Goal: Navigation & Orientation: Find specific page/section

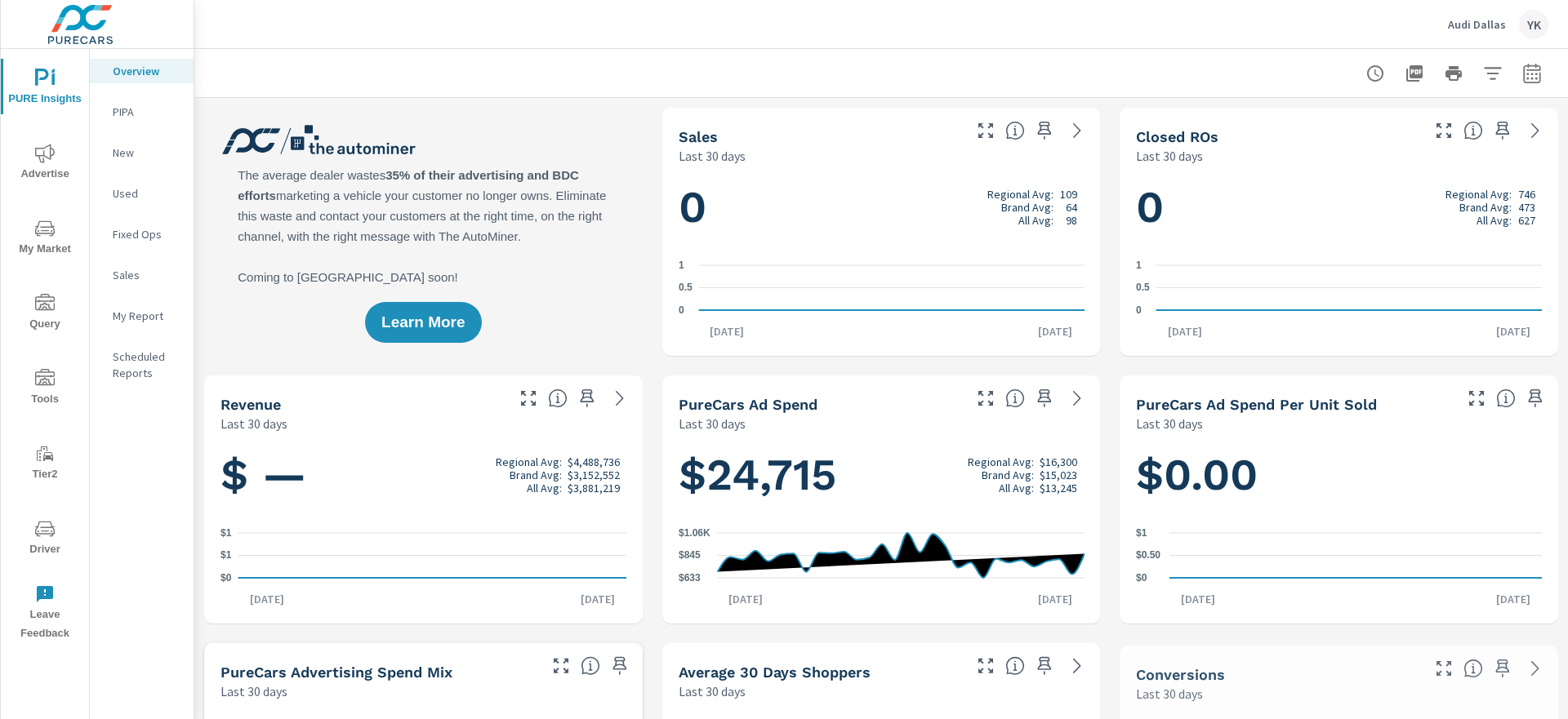
click at [40, 547] on span "Driver" at bounding box center [44, 539] width 79 height 40
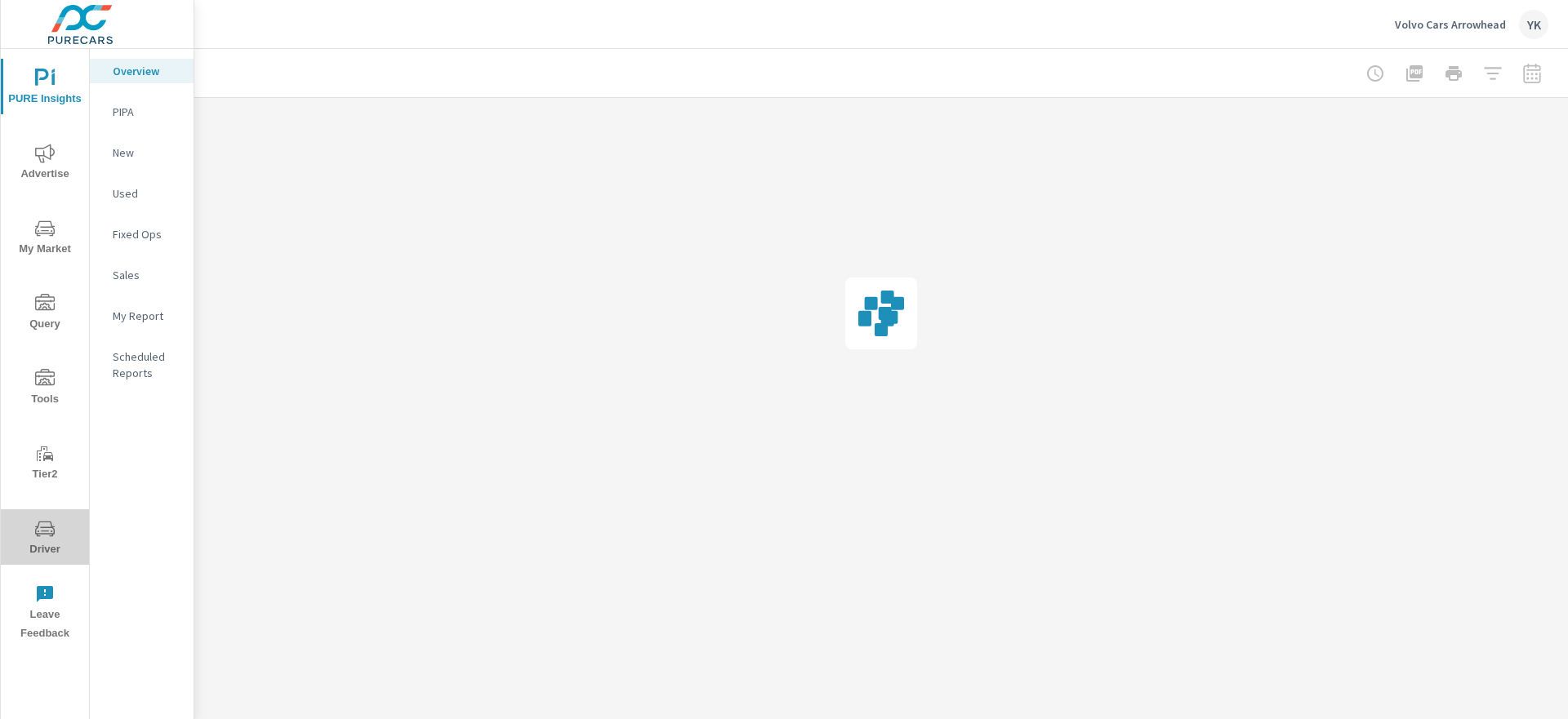
click at [50, 537] on icon "nav menu" at bounding box center [44, 528] width 19 height 19
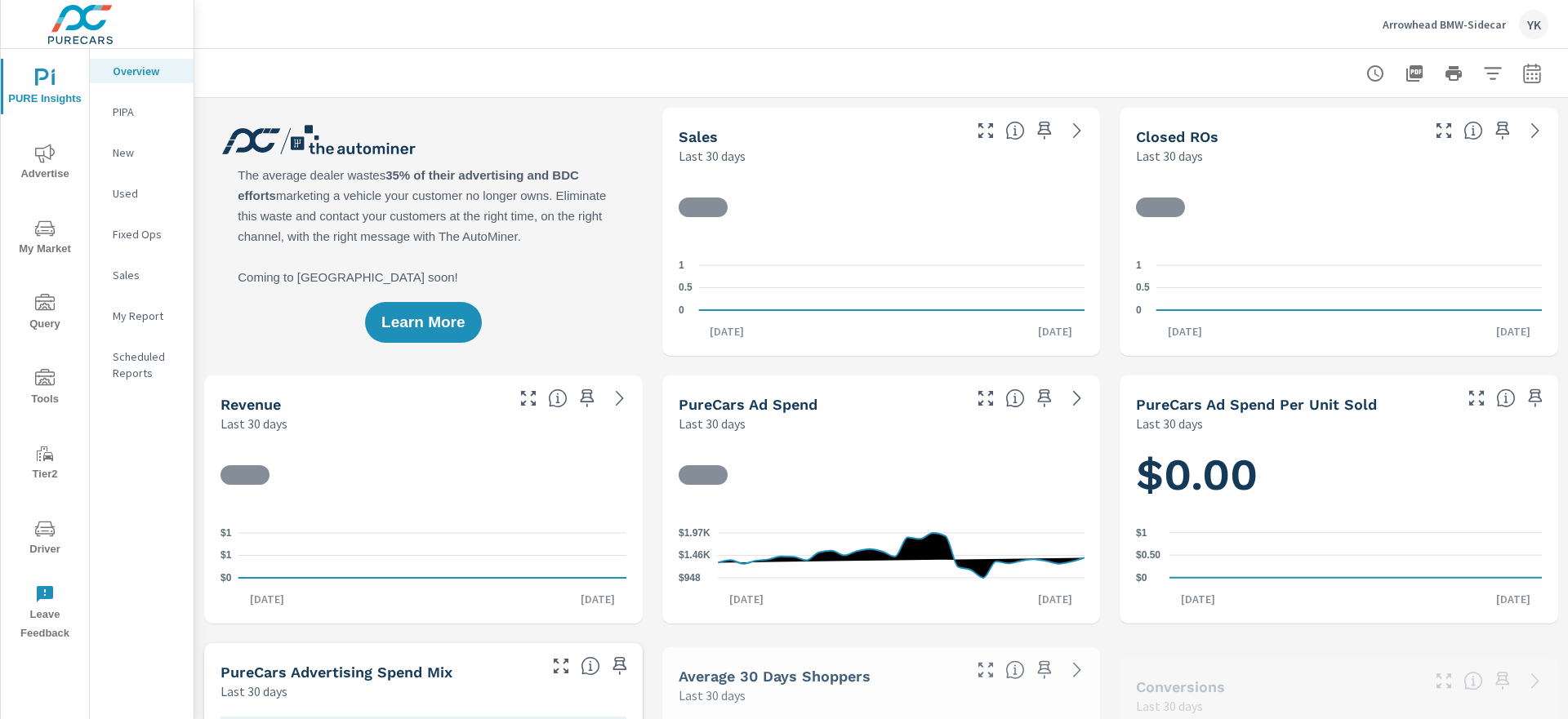
click at [52, 535] on icon "nav menu" at bounding box center [44, 528] width 19 height 16
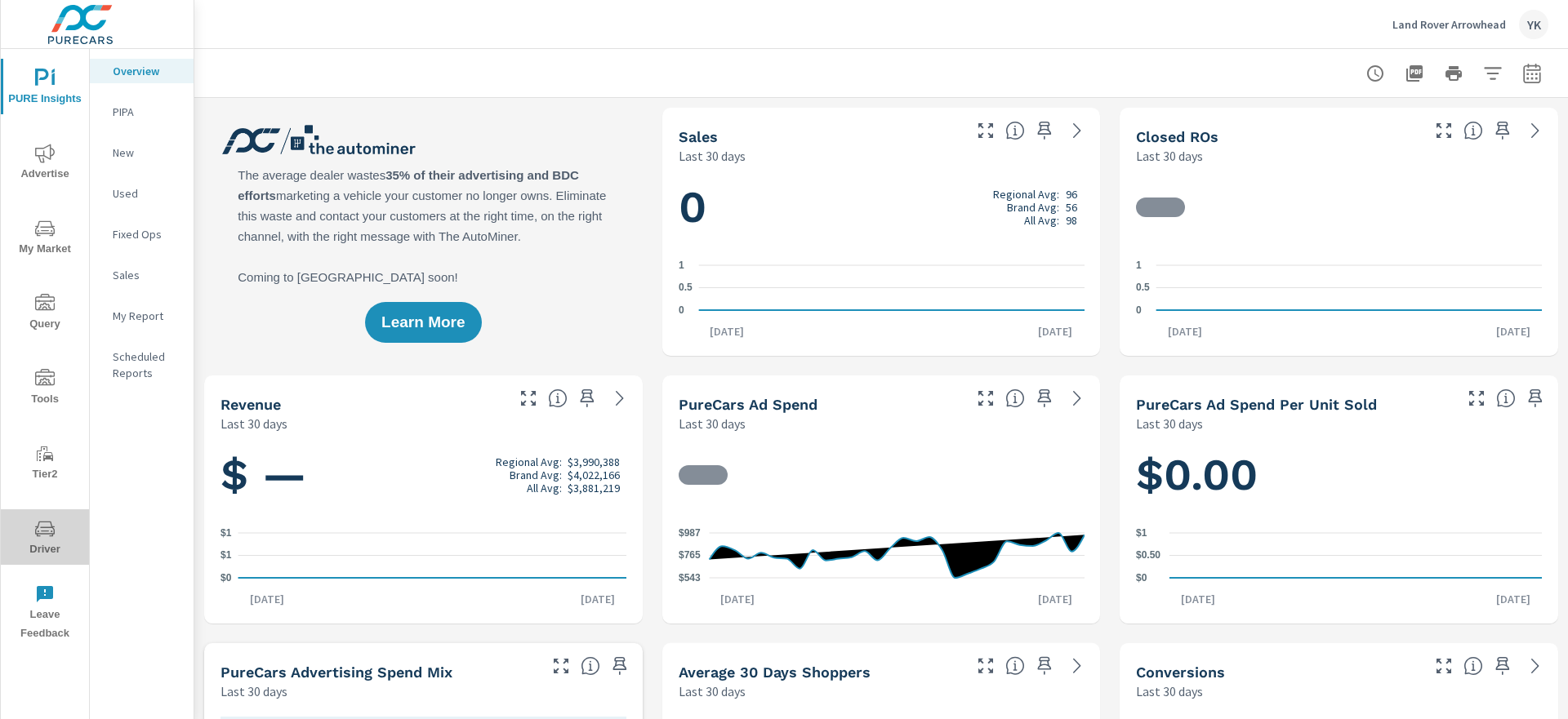
click at [24, 552] on span "Driver" at bounding box center [44, 539] width 79 height 40
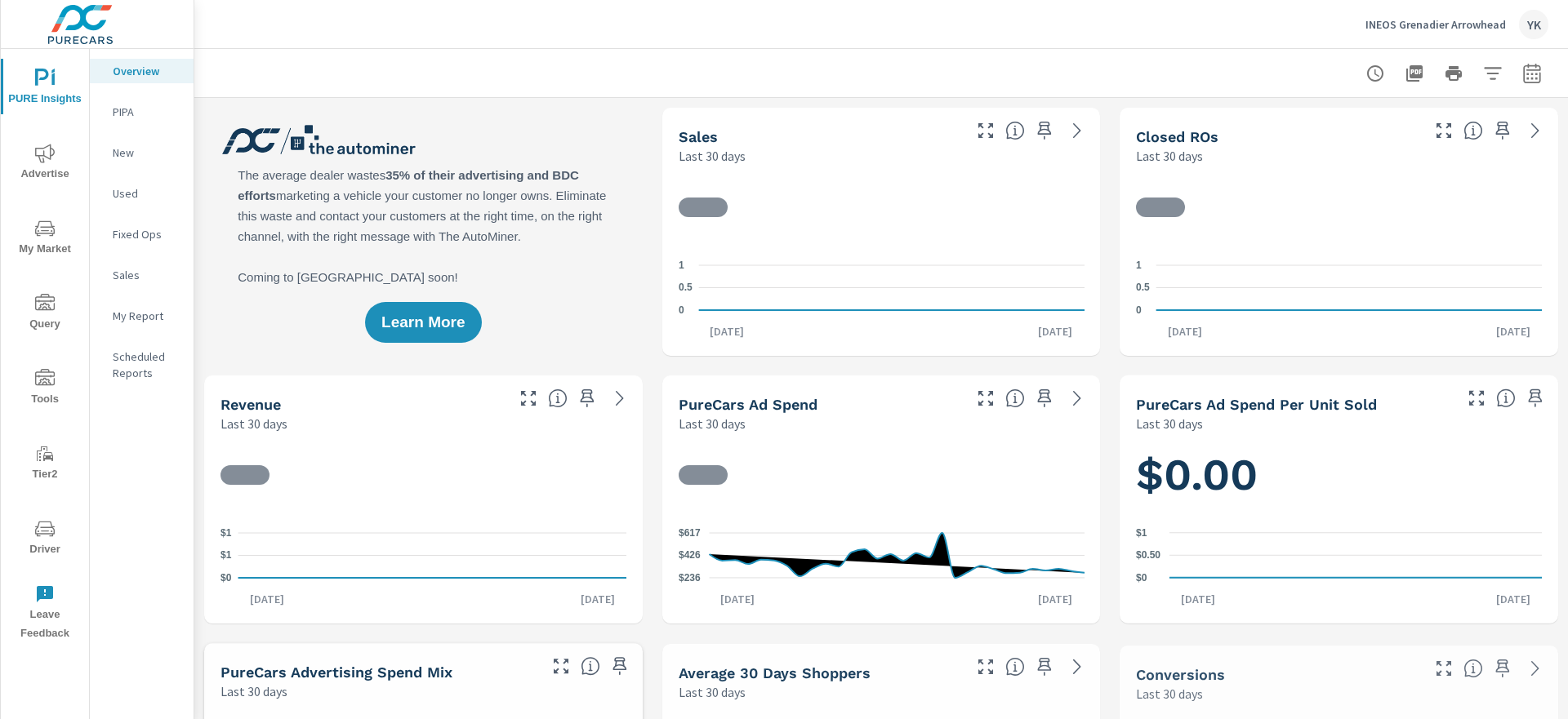
click at [48, 527] on icon "nav menu" at bounding box center [44, 528] width 19 height 16
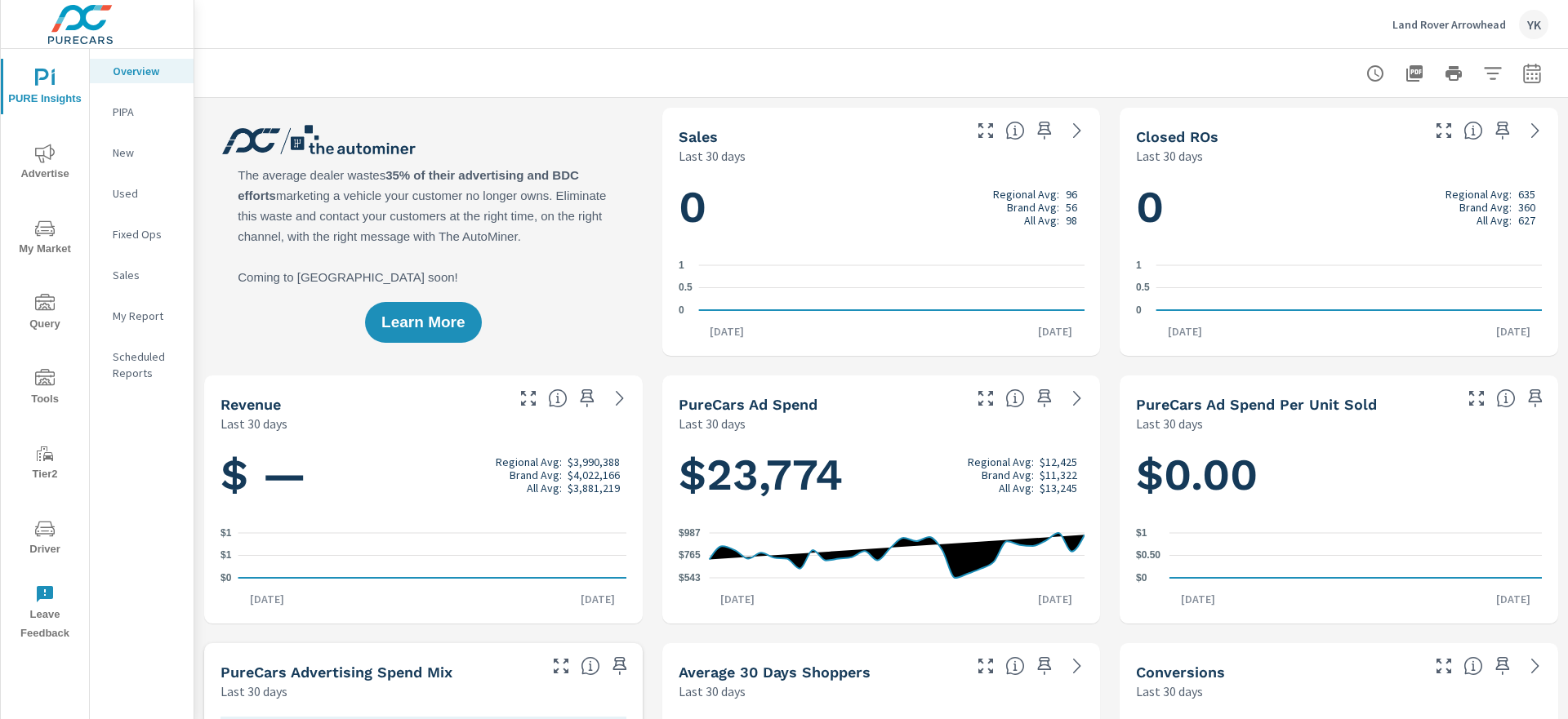
scroll to position [1, 0]
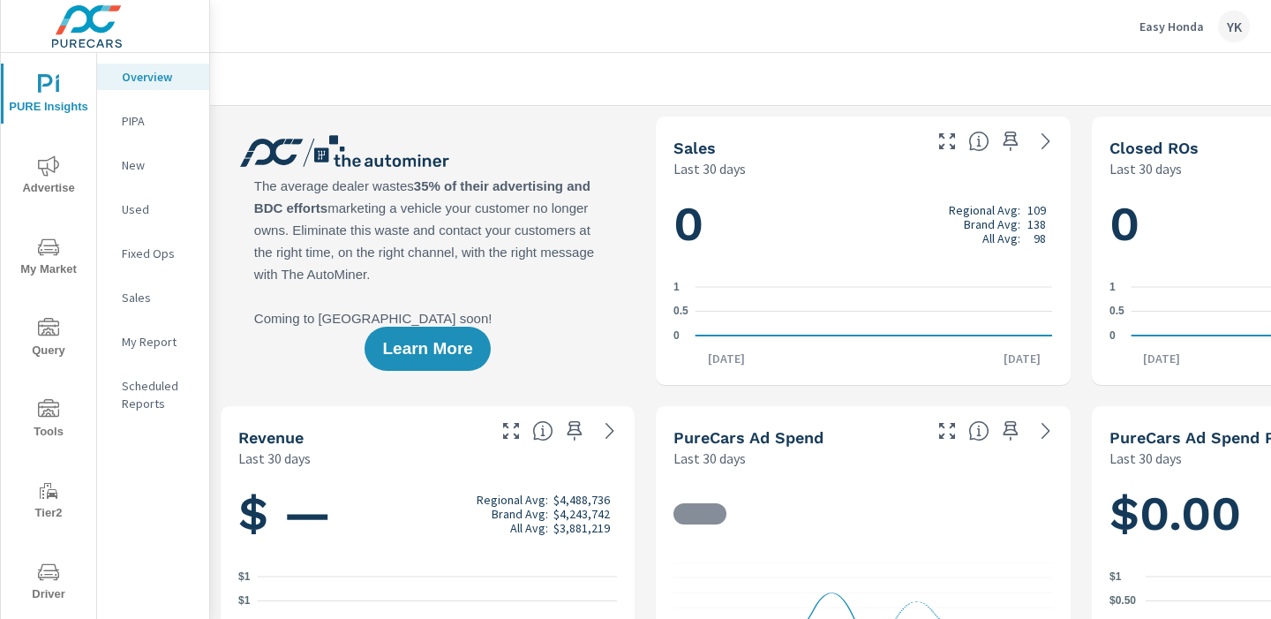
scroll to position [1, 0]
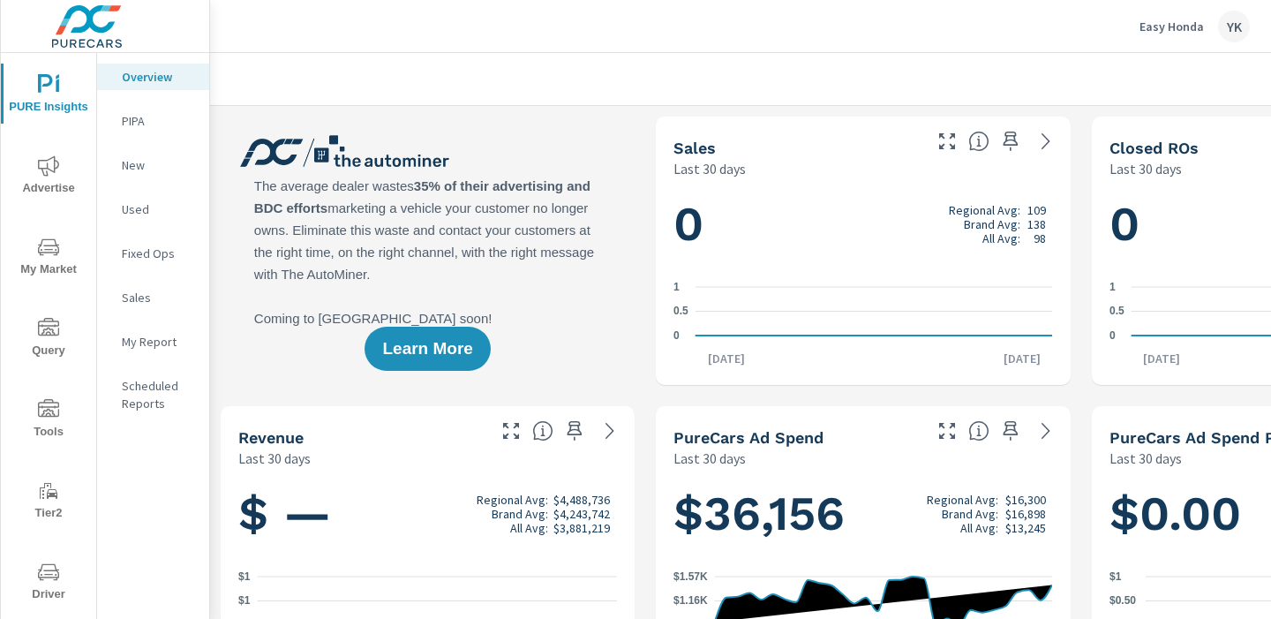
click at [49, 597] on span "Driver" at bounding box center [48, 582] width 85 height 43
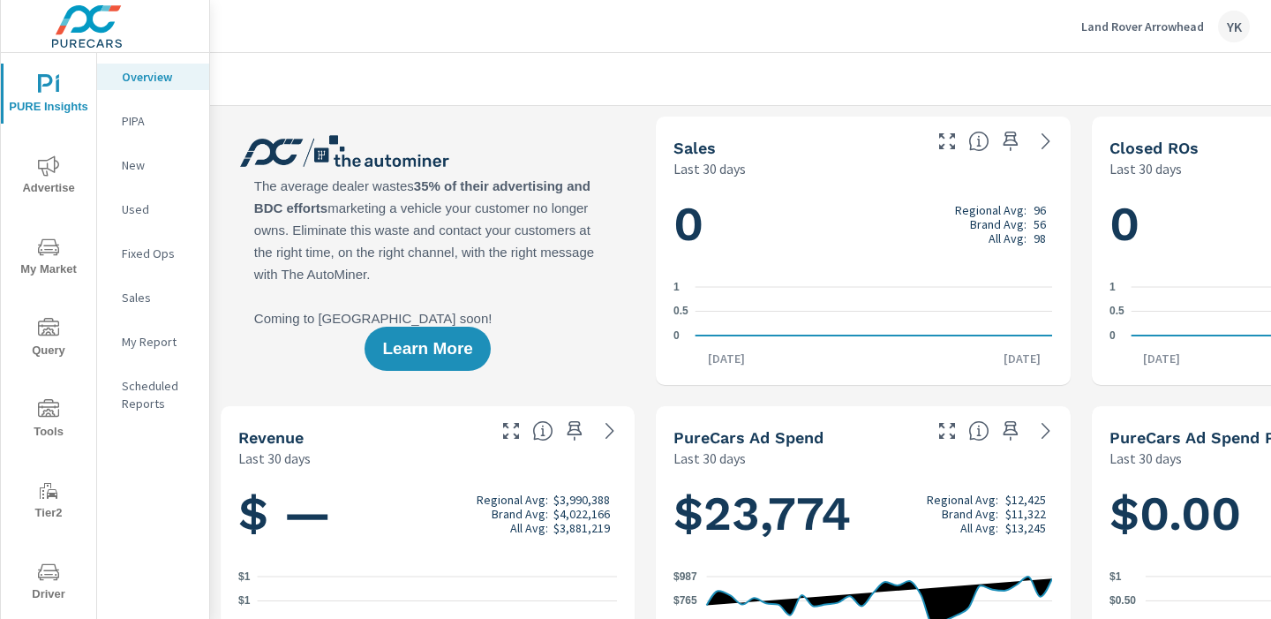
scroll to position [1, 0]
click at [66, 563] on span "Driver" at bounding box center [48, 582] width 85 height 43
